Goal: Transaction & Acquisition: Purchase product/service

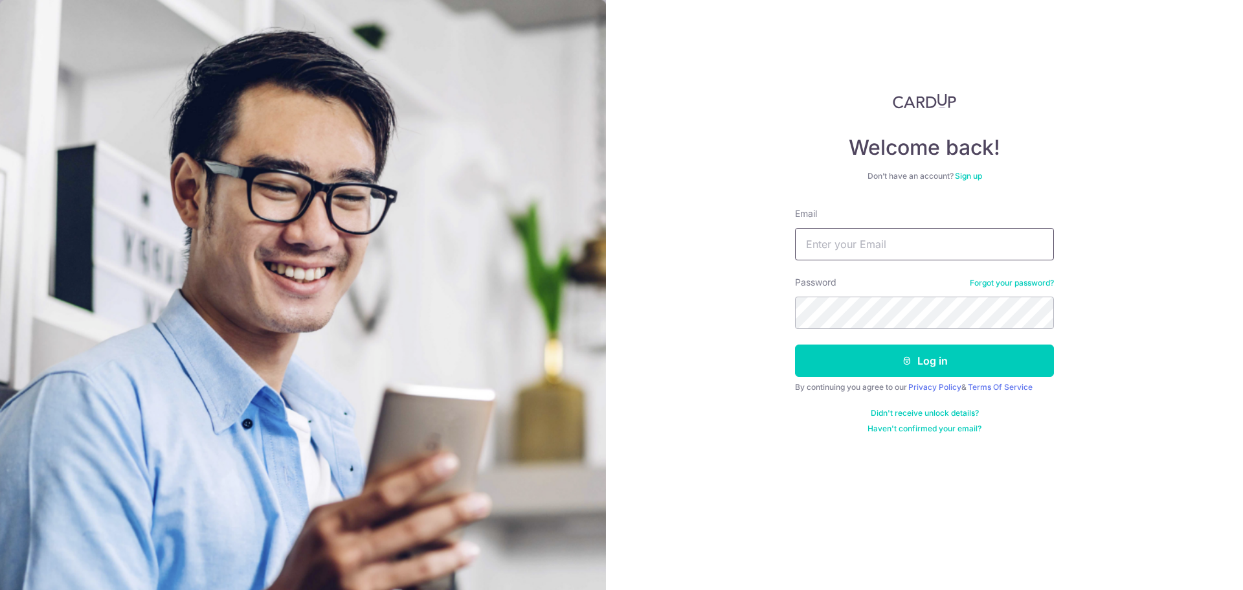
click at [900, 255] on input "Email" at bounding box center [924, 244] width 259 height 32
type input "support@jstore.sg"
click at [951, 364] on button "Log in" at bounding box center [924, 360] width 259 height 32
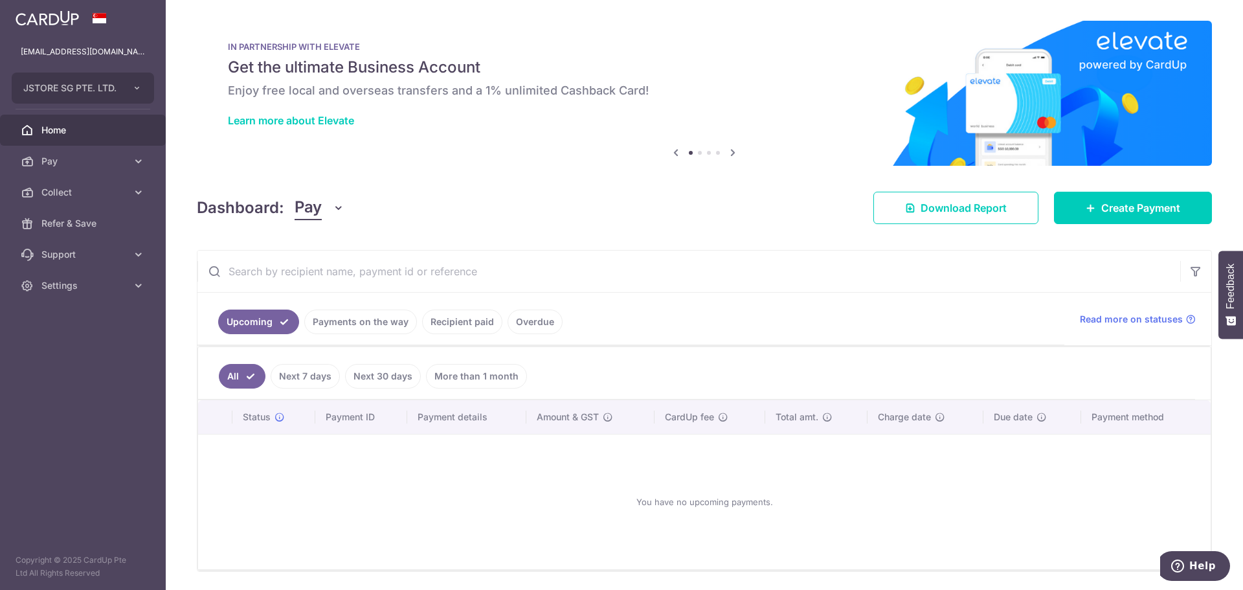
scroll to position [43, 0]
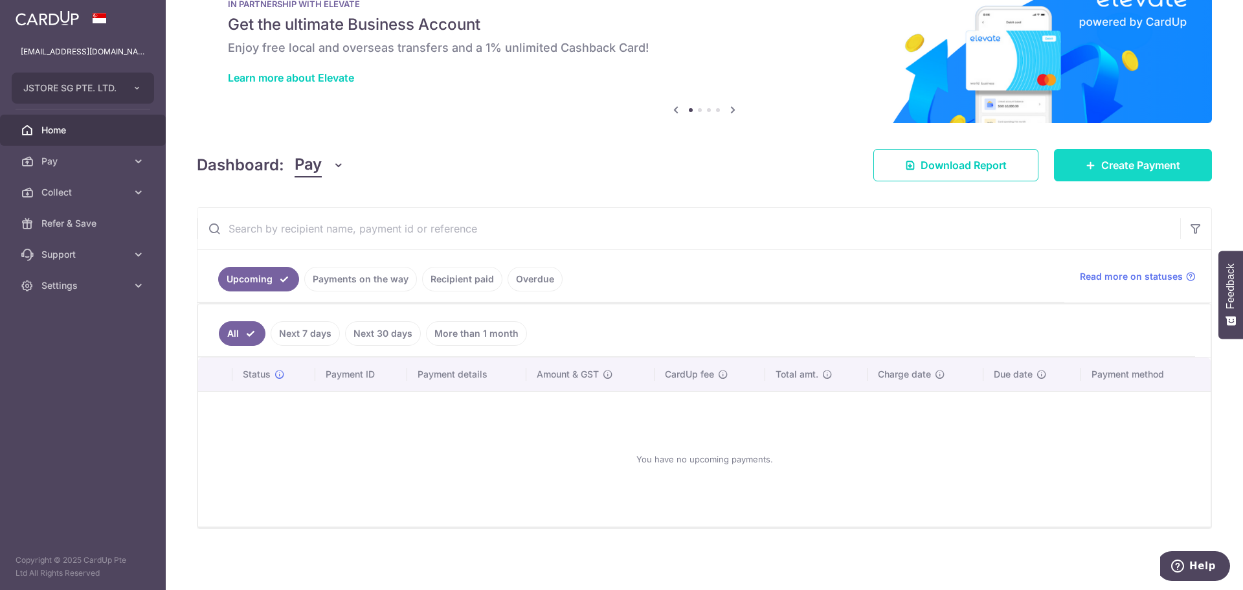
click at [1101, 170] on span "Create Payment" at bounding box center [1140, 165] width 79 height 16
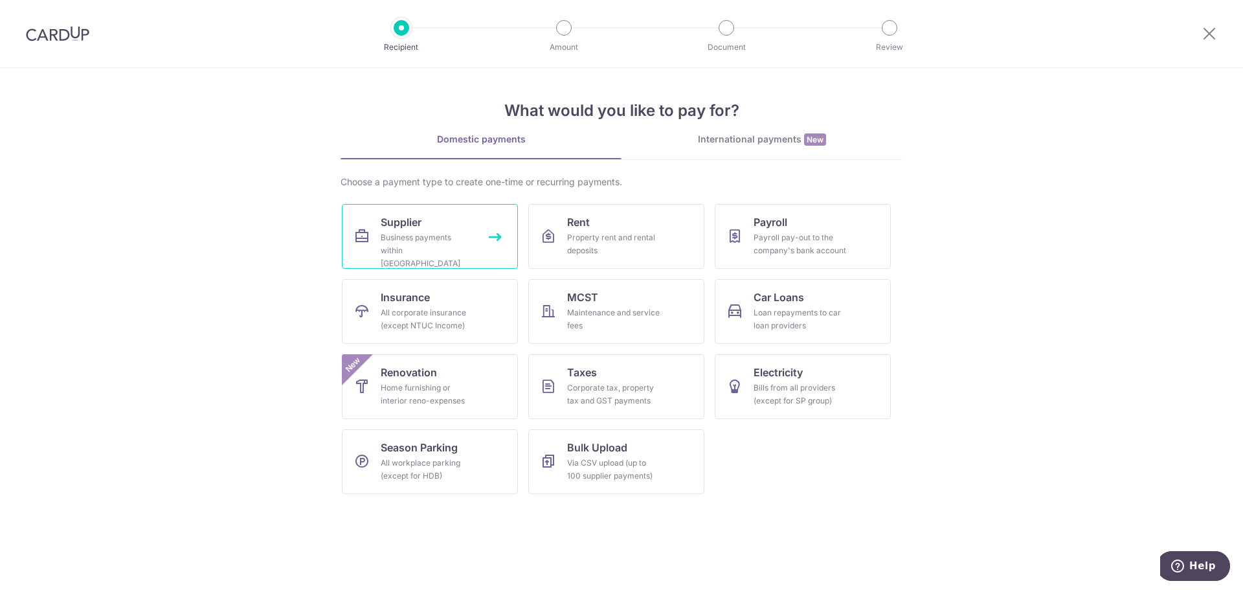
click at [469, 221] on link "Supplier Business payments within Singapore" at bounding box center [430, 236] width 176 height 65
